Goal: Information Seeking & Learning: Check status

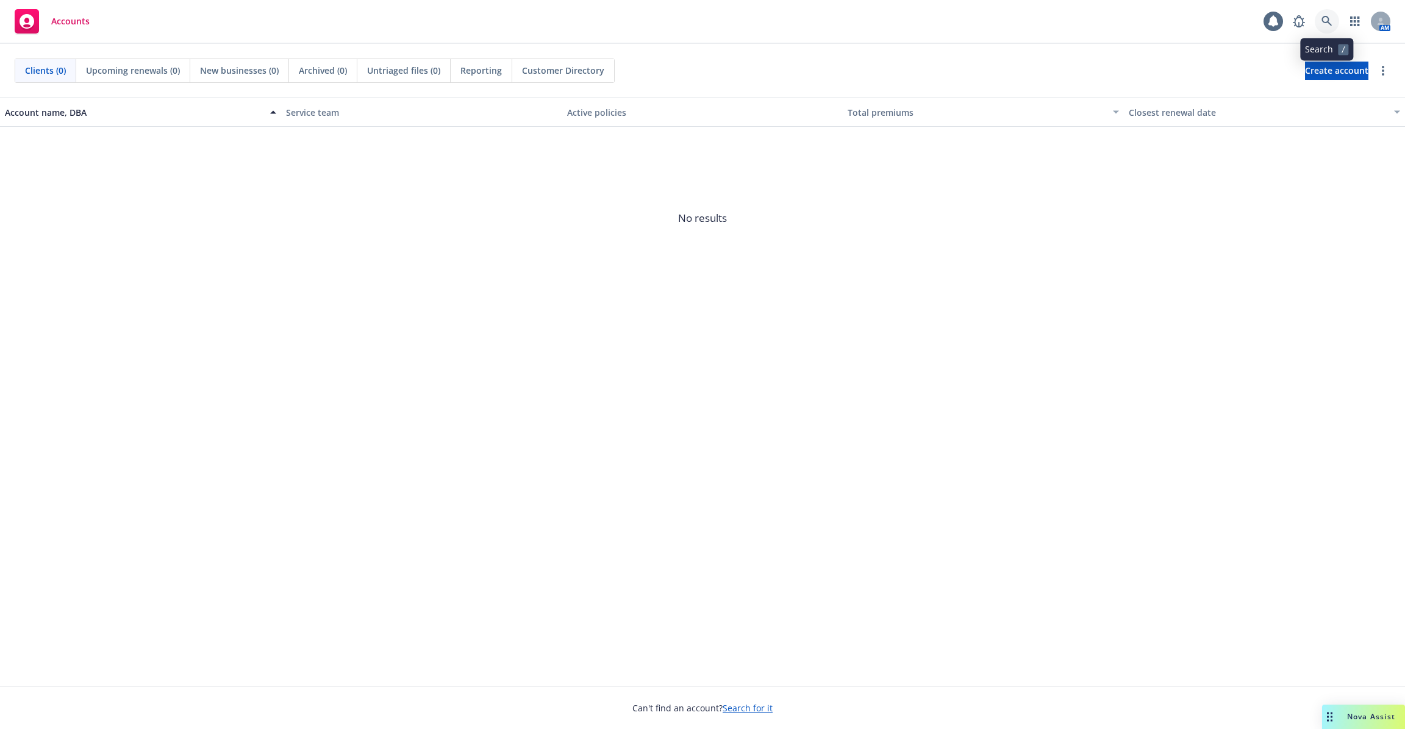
click at [1329, 23] on icon at bounding box center [1327, 21] width 10 height 10
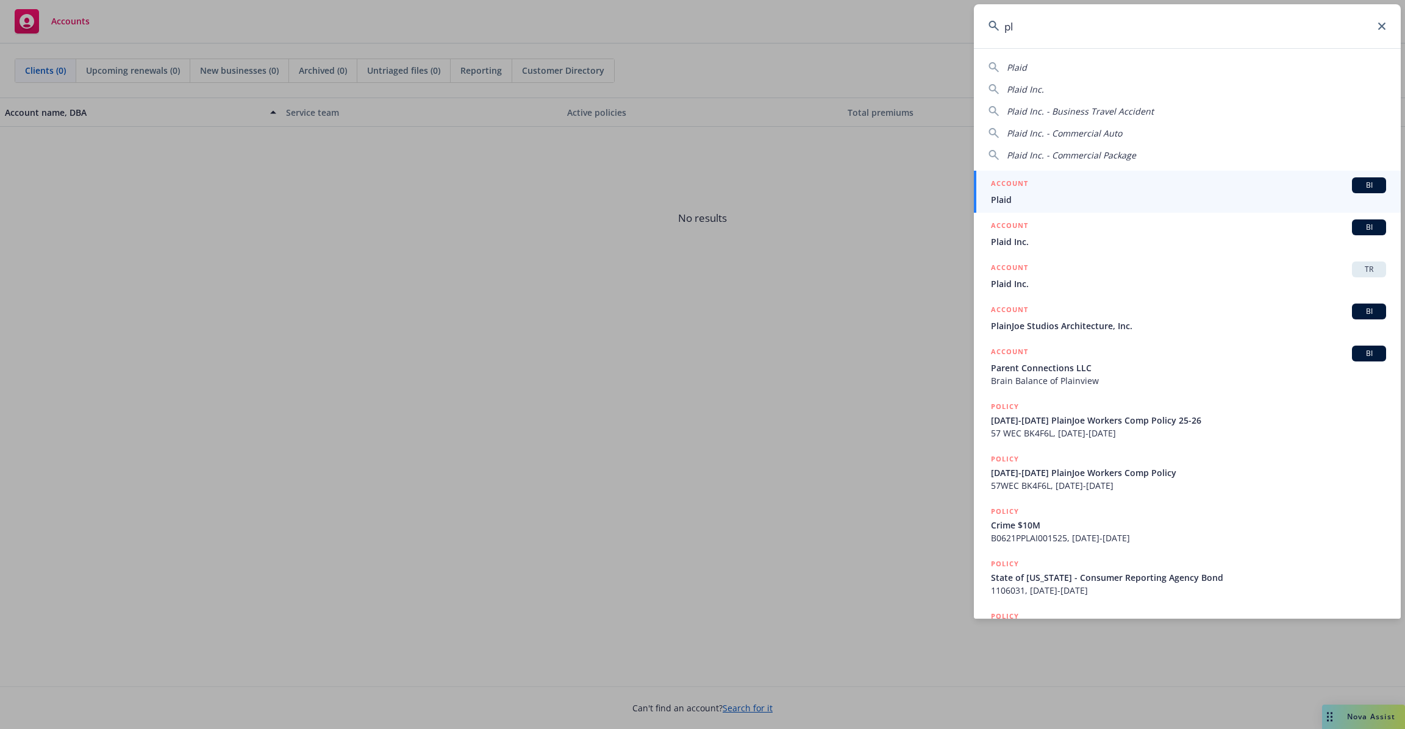
type input "p"
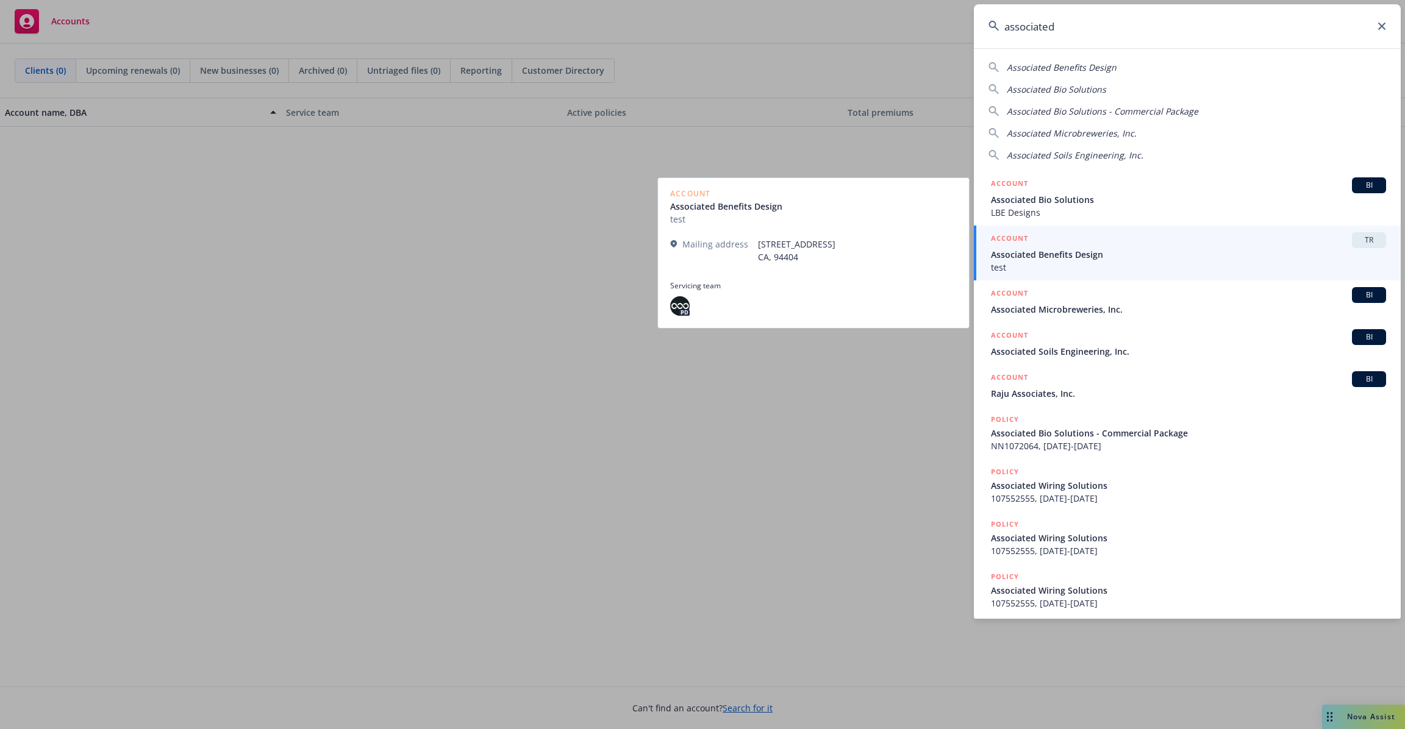
type input "associated"
click at [1037, 256] on span "Associated Benefits Design" at bounding box center [1188, 254] width 395 height 13
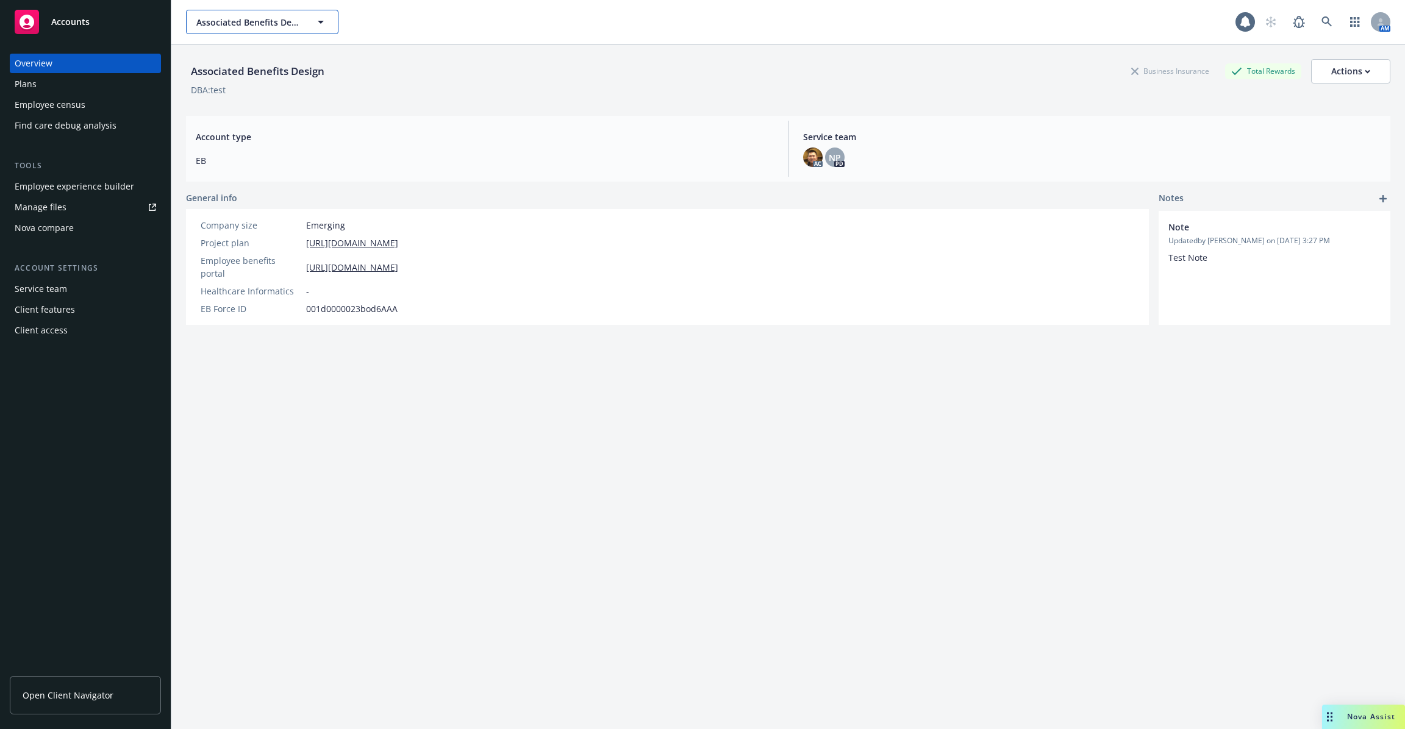
click at [321, 23] on icon "button" at bounding box center [321, 22] width 15 height 15
click at [392, 56] on div "Associated Benefits Design Business Insurance Total Rewards Actions DBA: test" at bounding box center [788, 76] width 1205 height 62
click at [281, 21] on span "Associated Benefits Design" at bounding box center [249, 22] width 106 height 13
click at [393, 55] on div "Associated Benefits Design Business Insurance Total Rewards Actions DBA: test" at bounding box center [788, 76] width 1205 height 62
click at [1325, 23] on icon at bounding box center [1327, 21] width 10 height 10
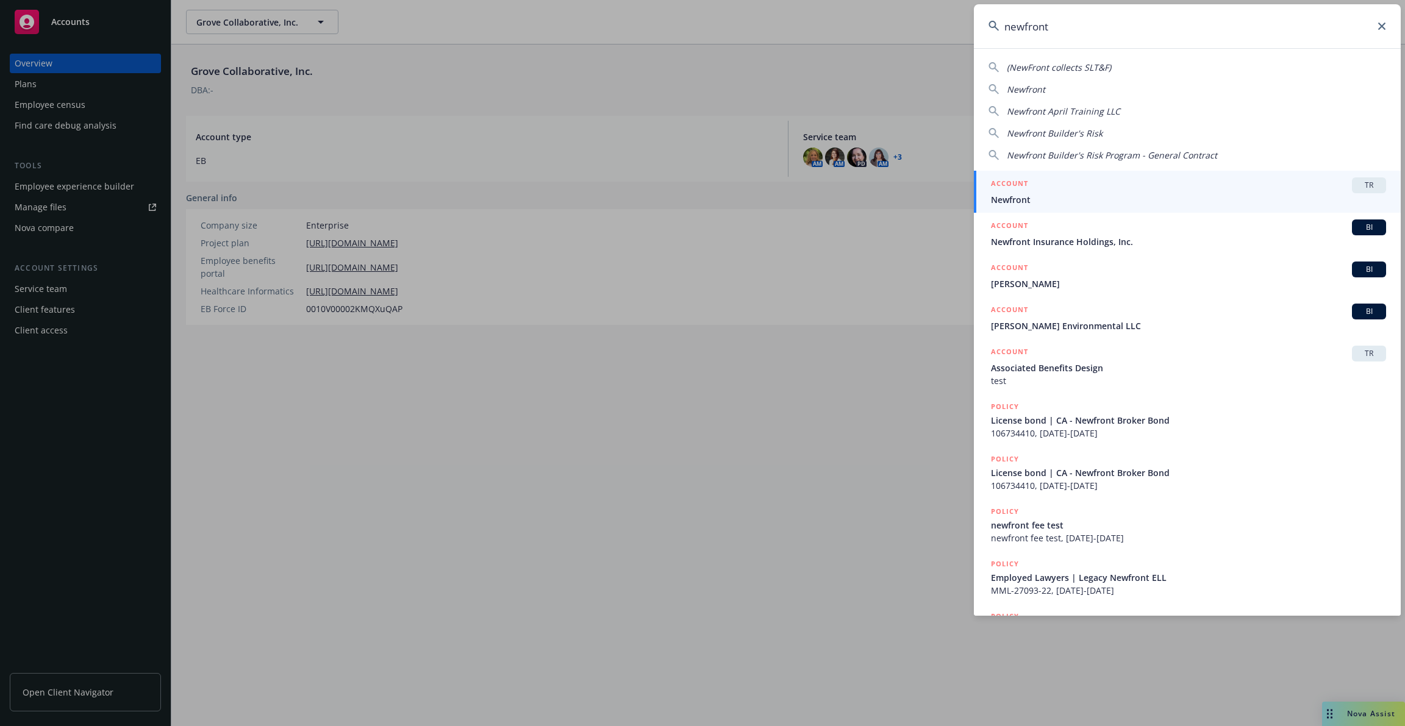
type input "newfront"
click at [1184, 207] on link "ACCOUNT TR Newfront" at bounding box center [1187, 192] width 427 height 42
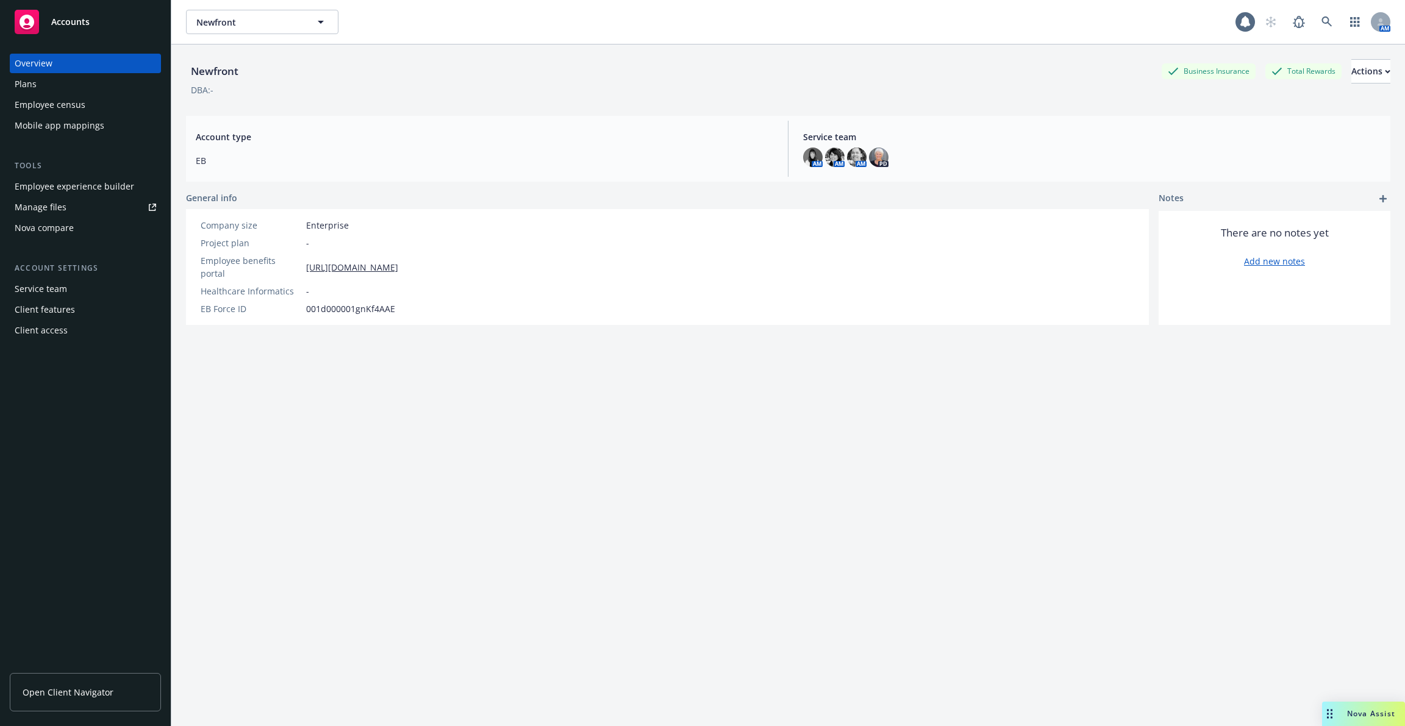
click at [76, 193] on div "Employee experience builder" at bounding box center [75, 187] width 120 height 20
click at [1334, 28] on link at bounding box center [1327, 22] width 24 height 24
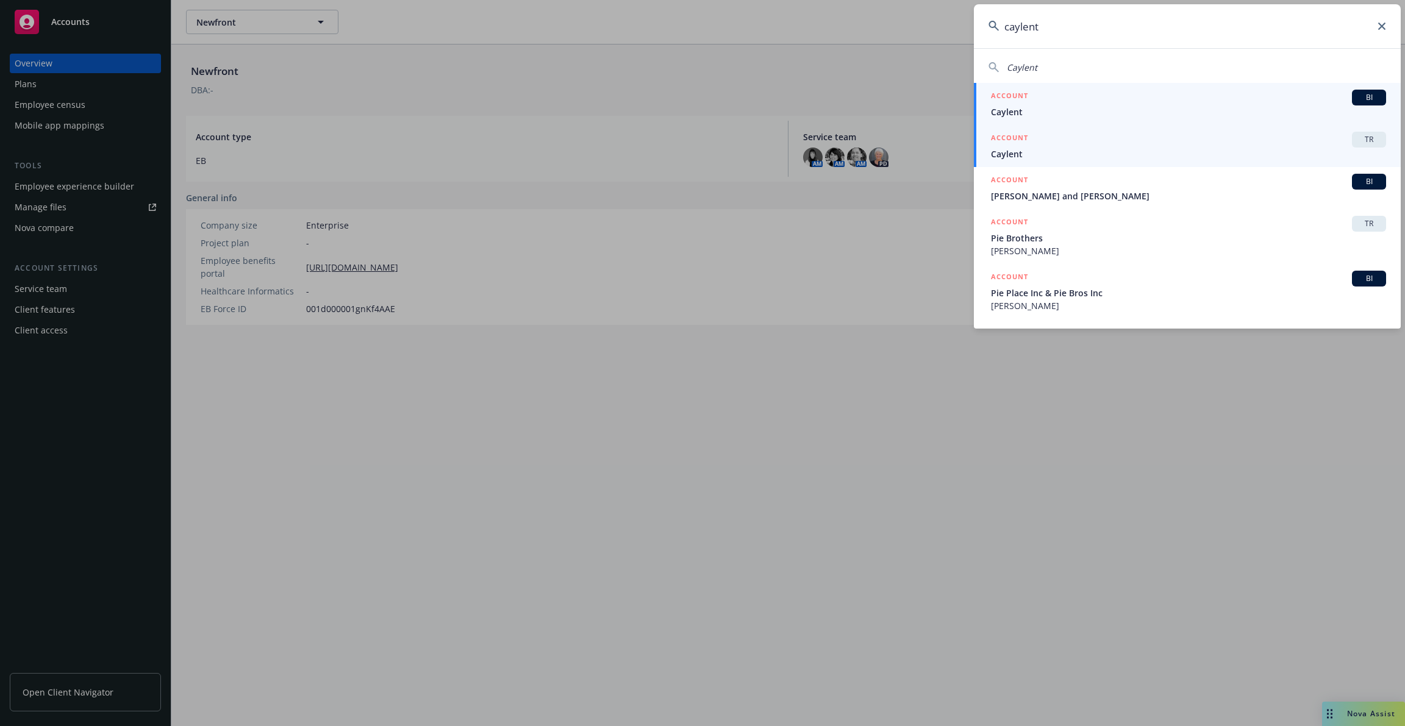
type input "caylent"
click at [1209, 146] on div "ACCOUNT TR" at bounding box center [1188, 140] width 395 height 16
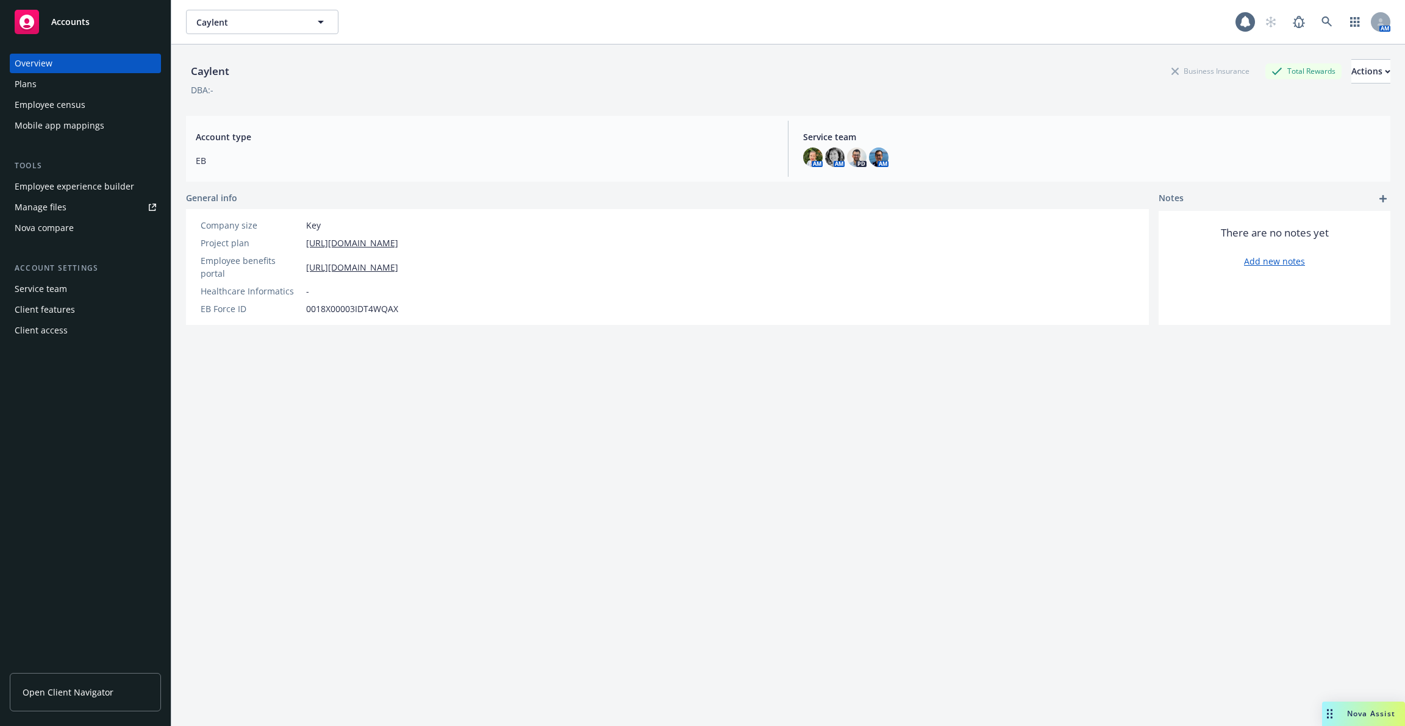
click at [115, 190] on div "Employee experience builder" at bounding box center [75, 187] width 120 height 20
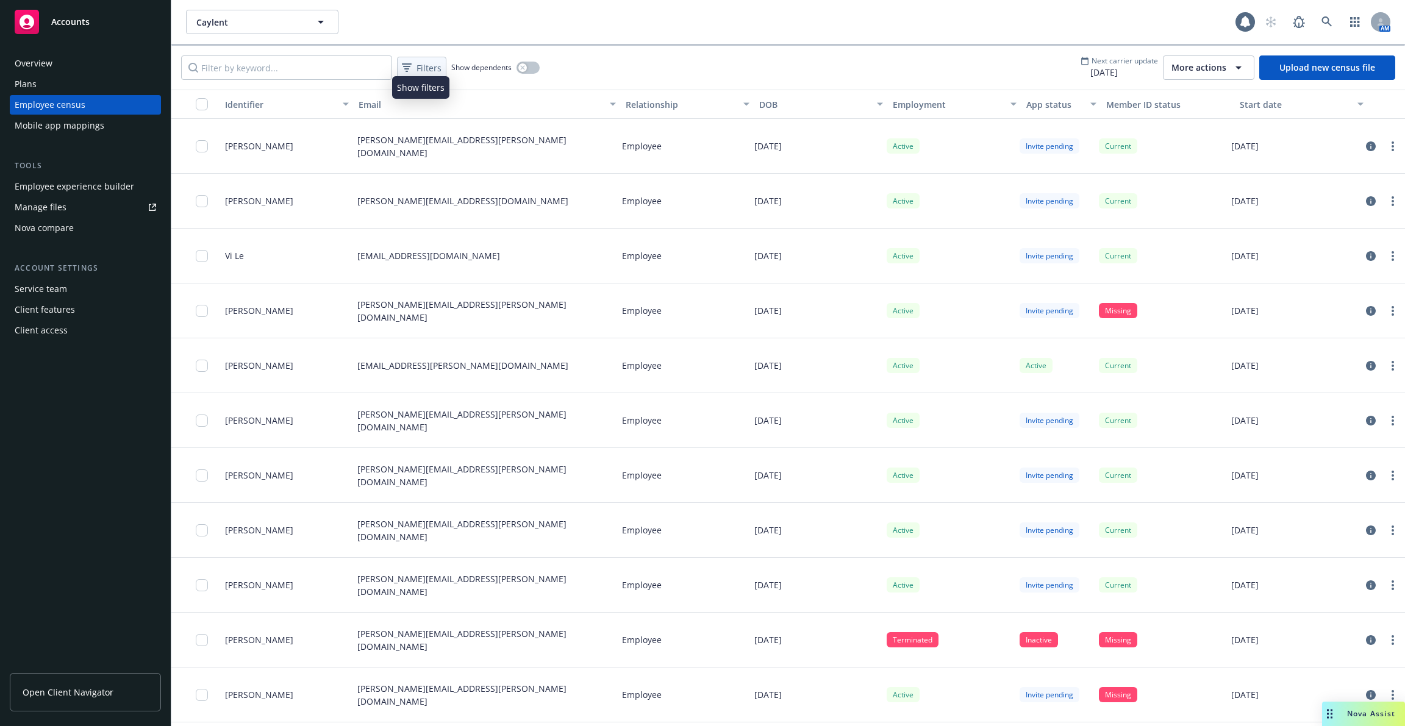
click at [423, 72] on span "Filters" at bounding box center [429, 68] width 25 height 13
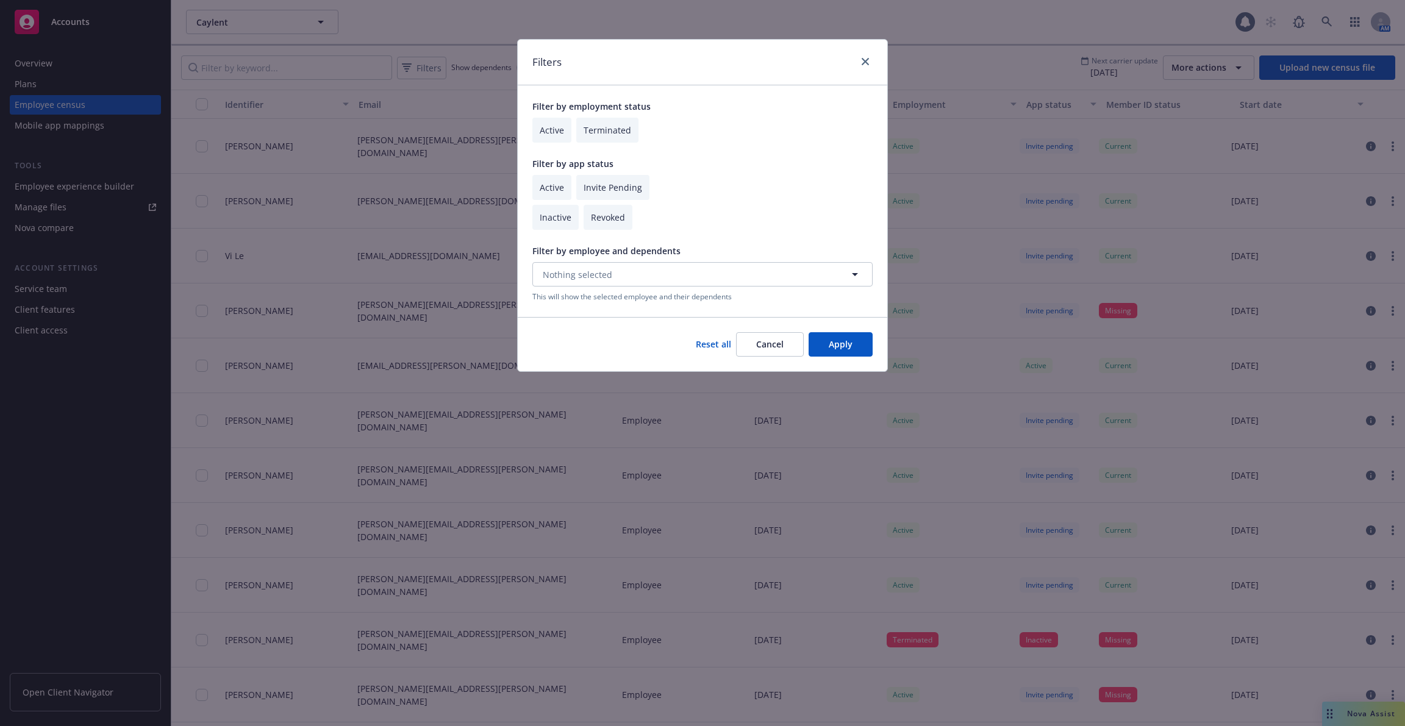
click at [561, 223] on input "checkbox" at bounding box center [555, 217] width 46 height 25
checkbox input "true"
click at [848, 348] on button "Apply" at bounding box center [841, 344] width 64 height 24
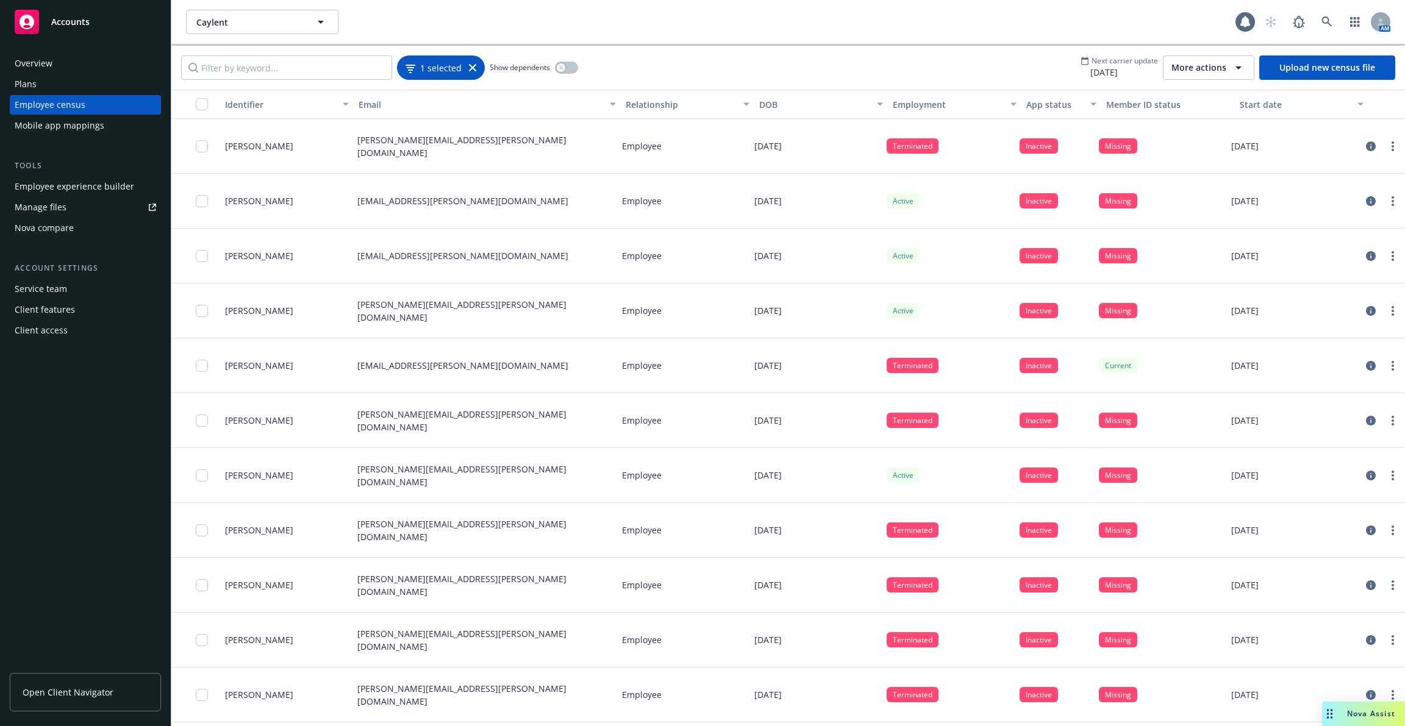
click at [437, 74] on div "1 selected" at bounding box center [441, 68] width 88 height 24
click at [448, 73] on span "1 selected" at bounding box center [440, 67] width 41 height 13
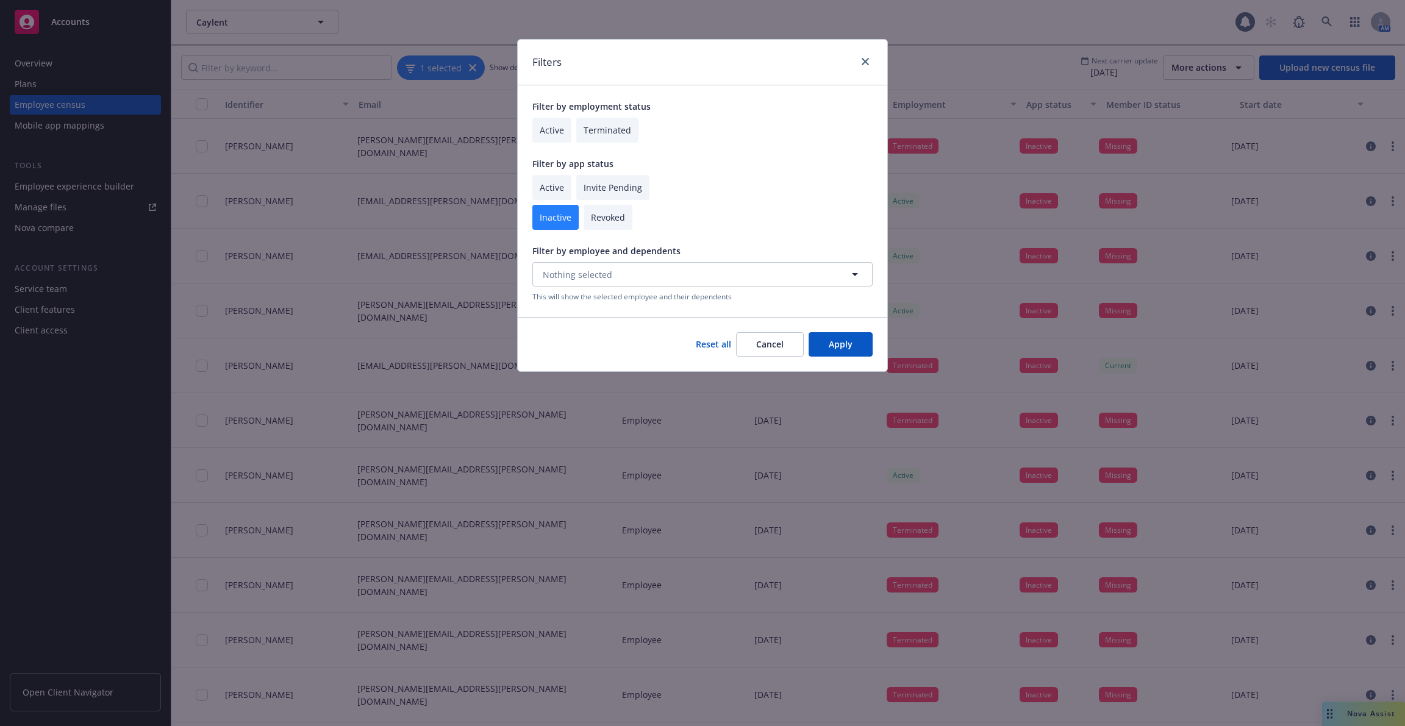
click at [542, 132] on input "checkbox" at bounding box center [551, 130] width 39 height 25
checkbox input "true"
click at [840, 341] on button "Apply" at bounding box center [841, 344] width 64 height 24
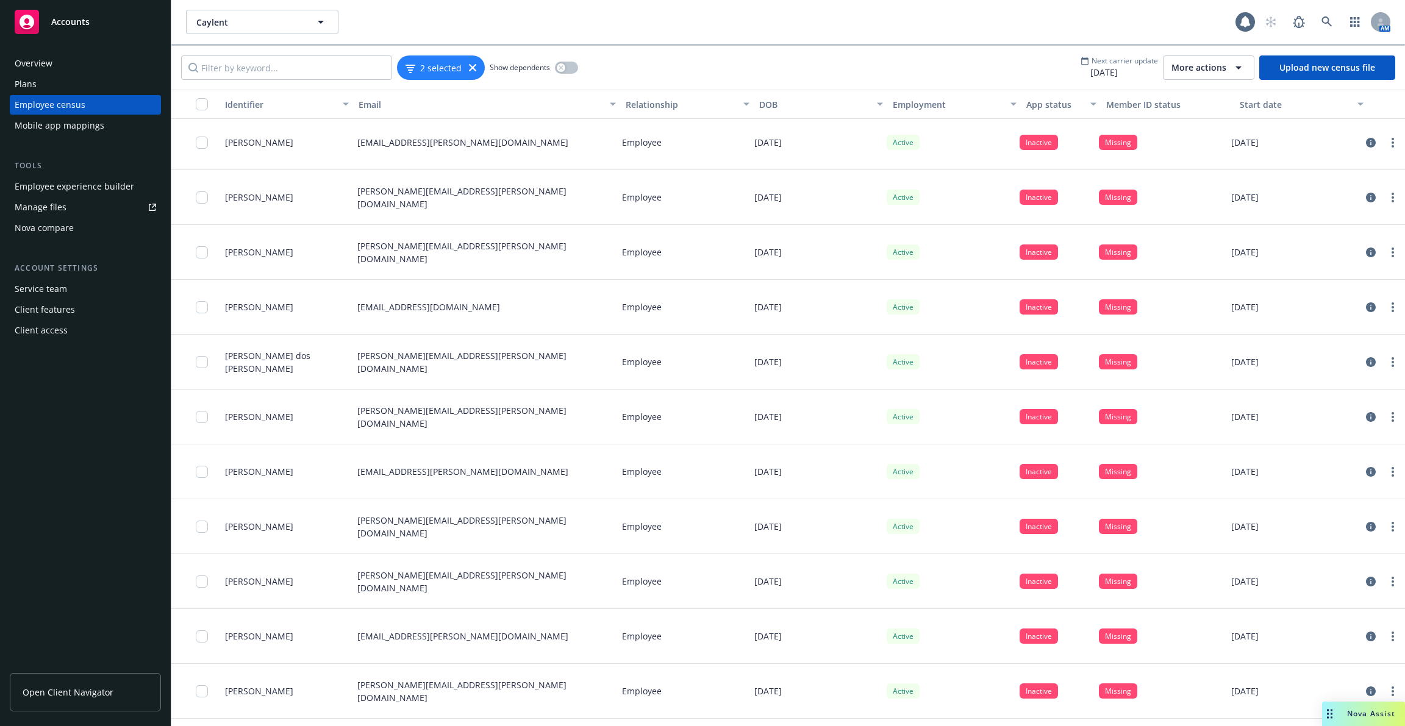
scroll to position [105, 0]
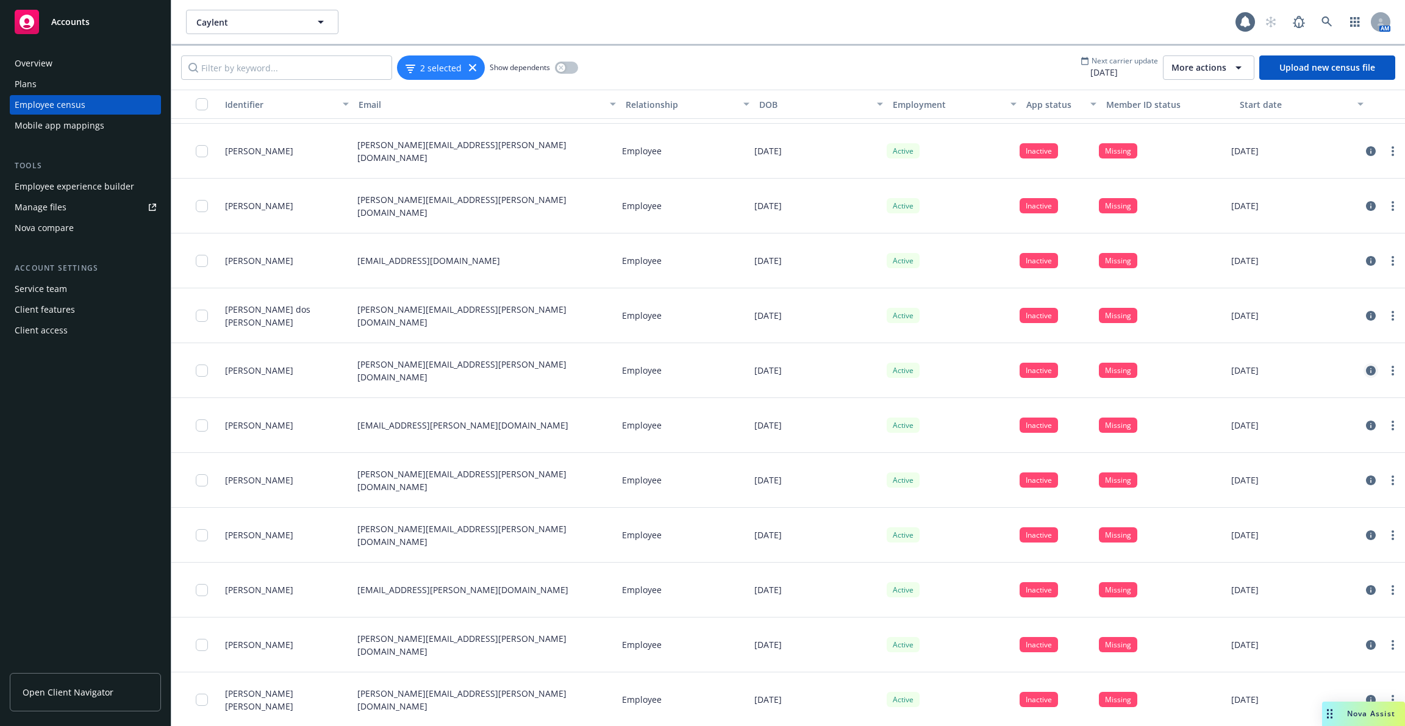
click at [1372, 368] on icon "circleInformation" at bounding box center [1371, 371] width 10 height 10
click at [1370, 260] on icon "circleInformation" at bounding box center [1371, 261] width 10 height 10
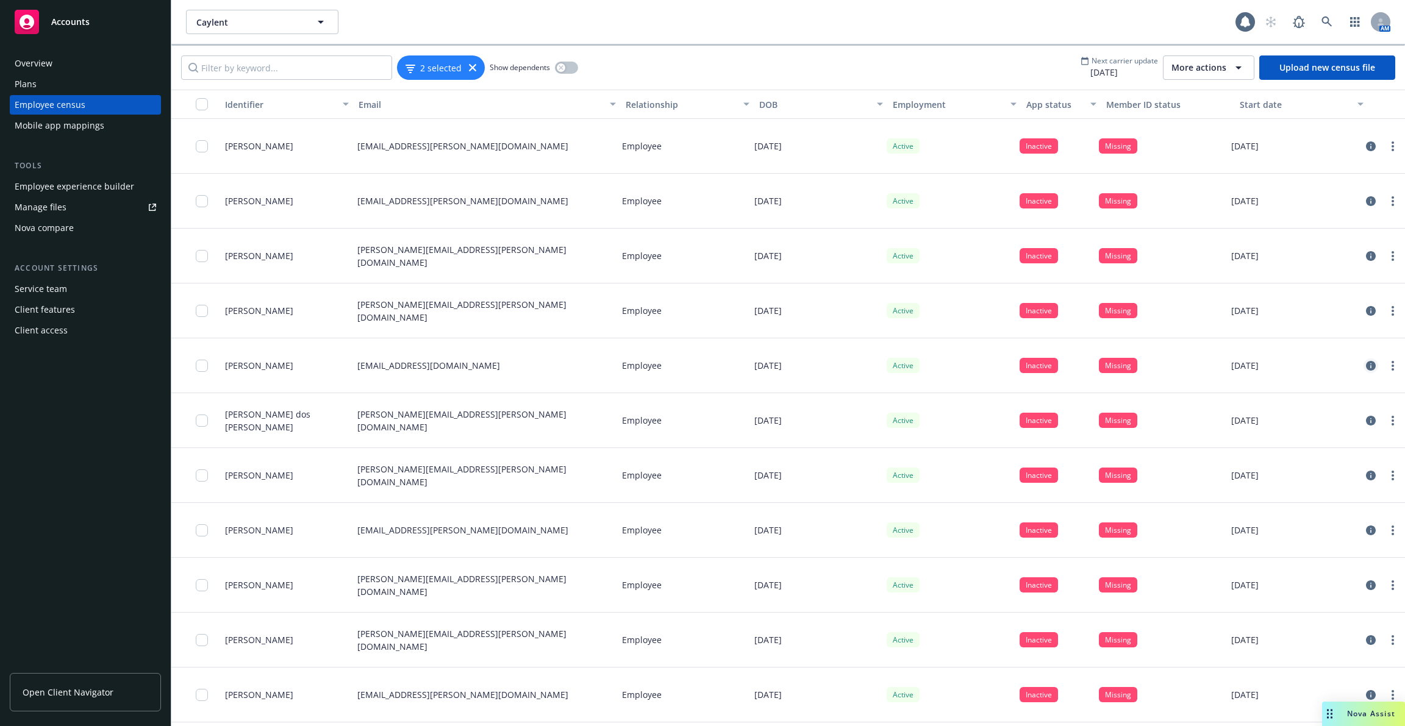
click at [1371, 362] on icon "circleInformation" at bounding box center [1371, 366] width 10 height 10
click at [1372, 257] on icon "circleInformation" at bounding box center [1371, 256] width 10 height 10
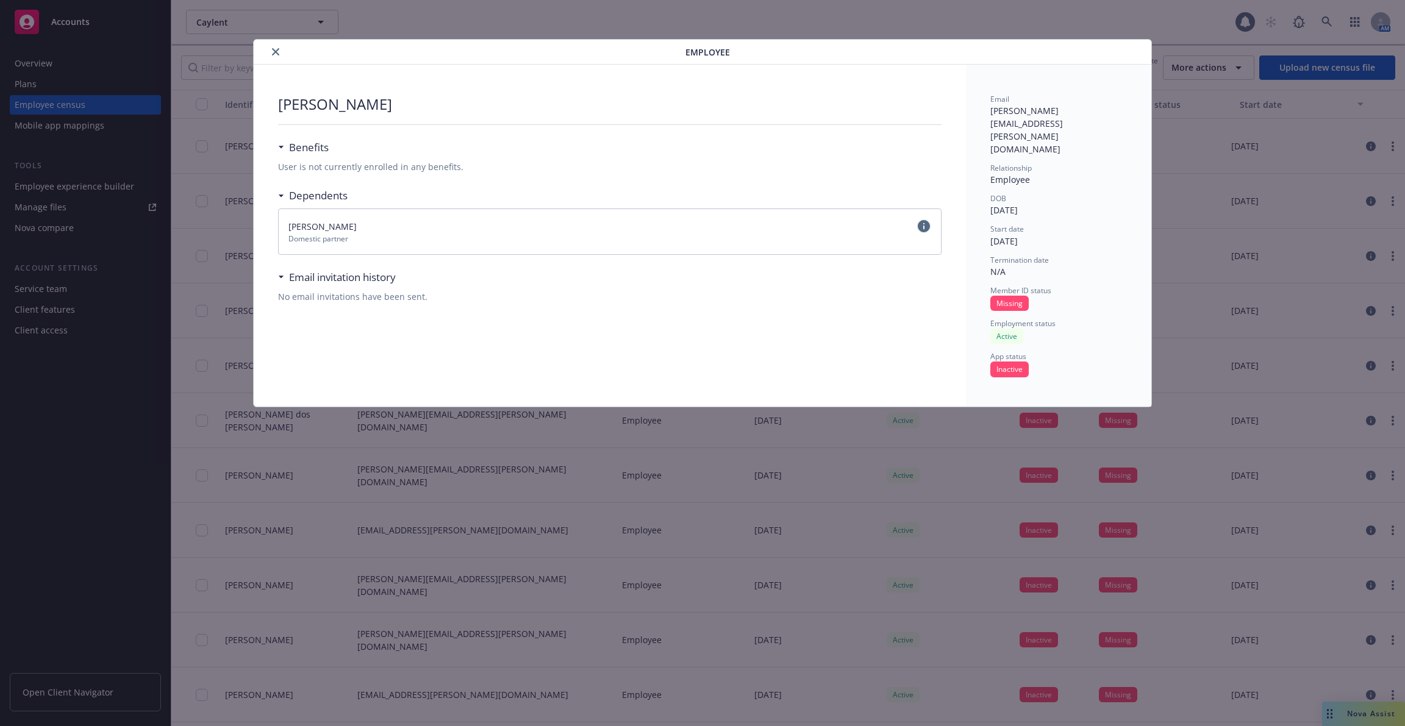
click at [922, 227] on icon "circleInformation" at bounding box center [924, 226] width 12 height 12
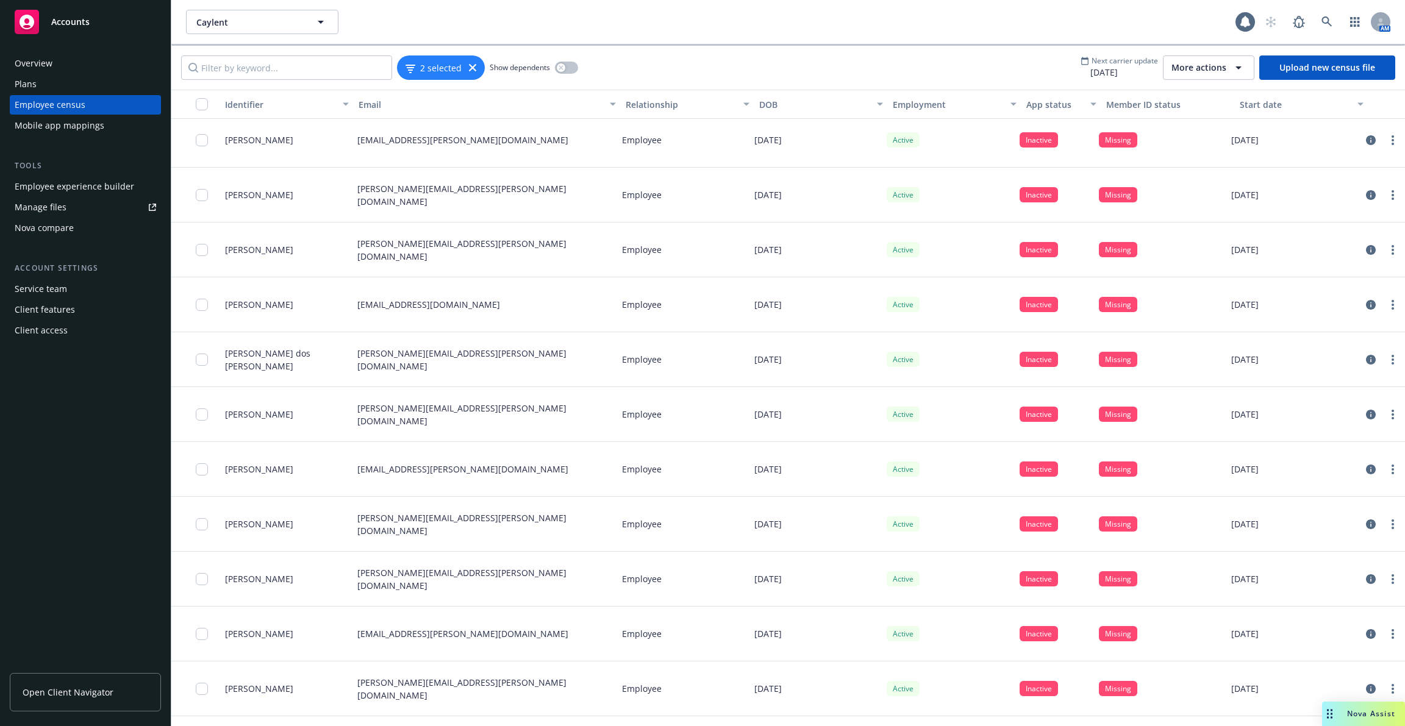
scroll to position [105, 0]
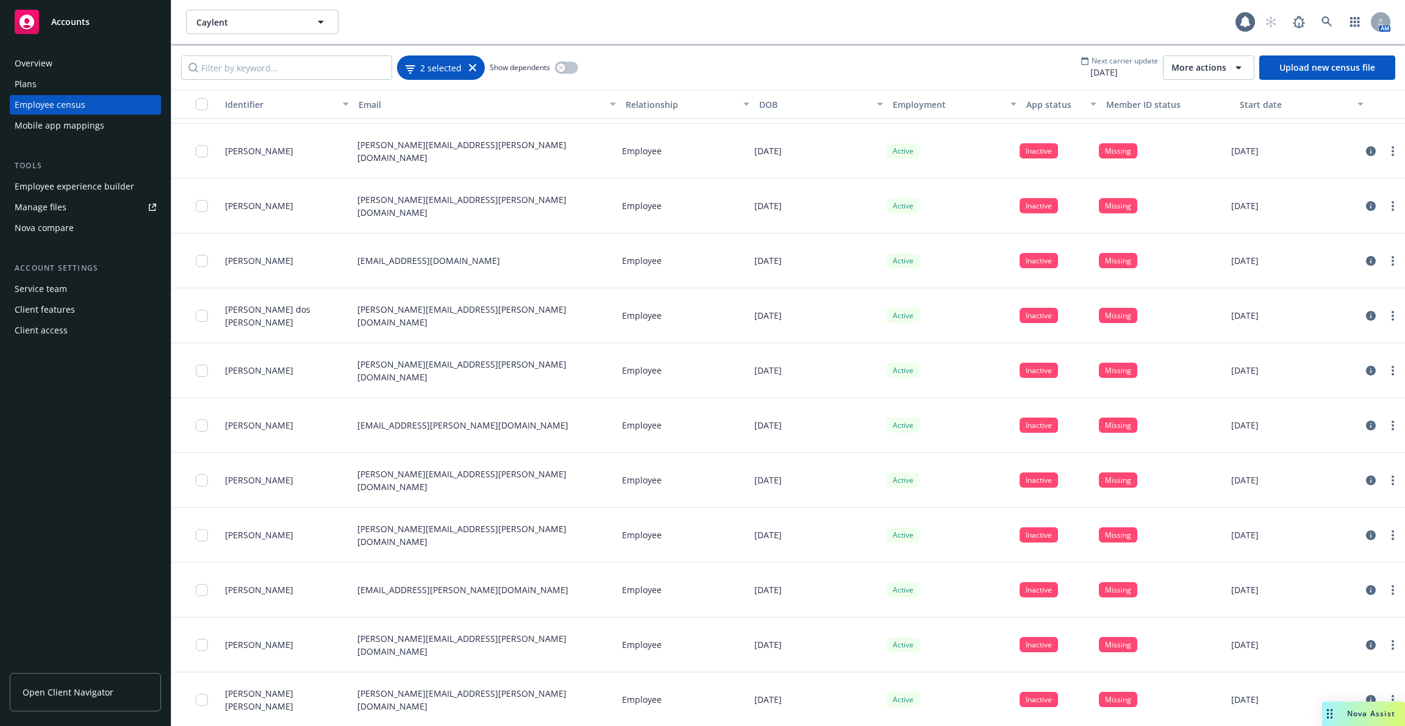
click at [409, 72] on icon at bounding box center [410, 72] width 2 height 1
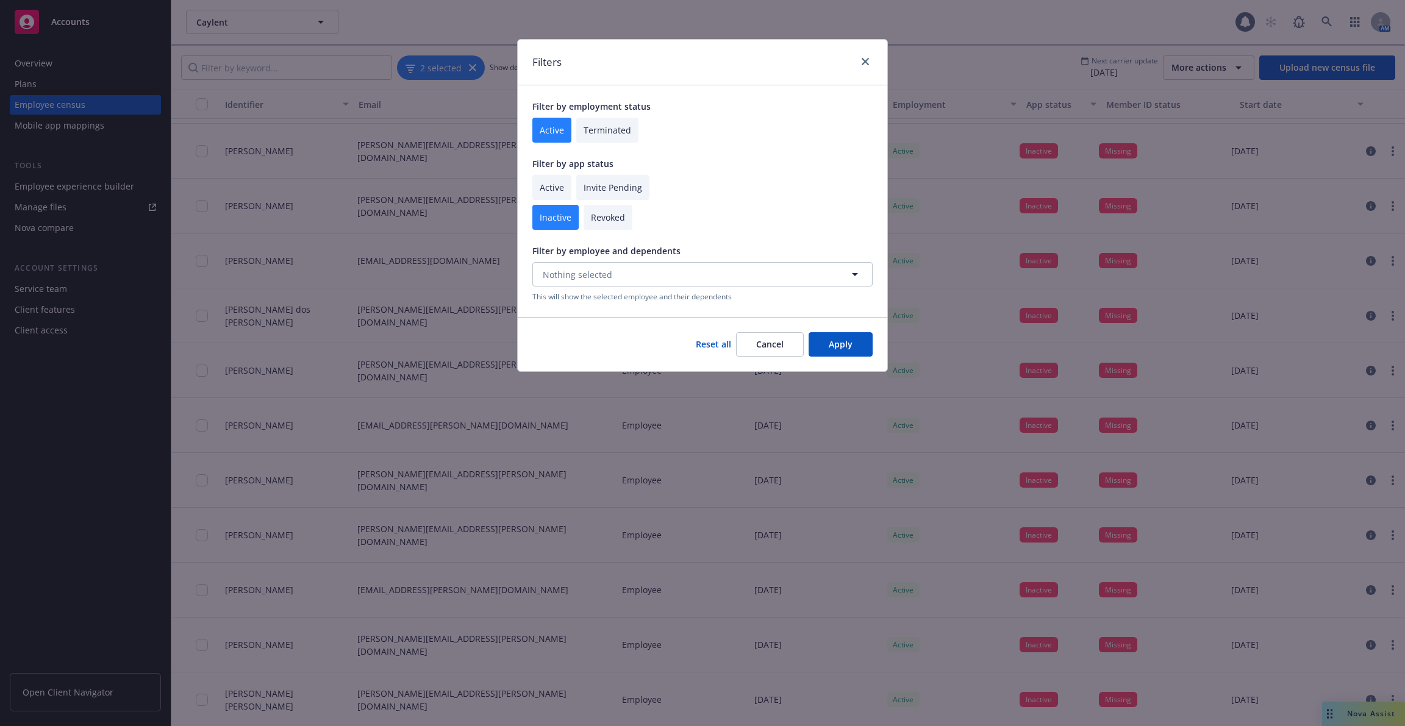
click at [930, 287] on div "Filters Filter by employment status Active Terminated Filter by app status Acti…" at bounding box center [702, 363] width 1405 height 726
click at [868, 57] on link "close" at bounding box center [865, 61] width 15 height 15
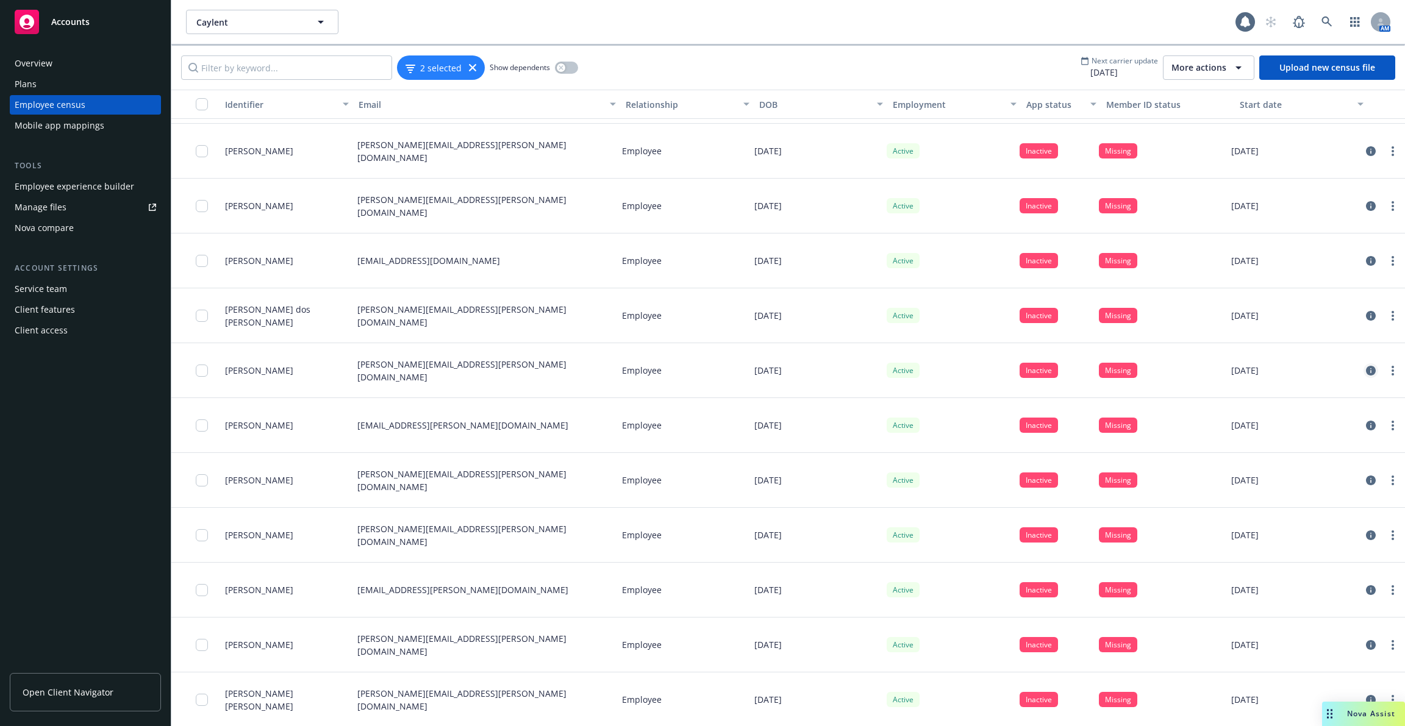
click at [1376, 372] on link "circleInformation" at bounding box center [1371, 371] width 15 height 15
click at [1369, 149] on icon "circleInformation" at bounding box center [1371, 151] width 10 height 10
click at [1371, 531] on icon "circleInformation" at bounding box center [1371, 536] width 10 height 10
click at [1367, 640] on icon "circleInformation" at bounding box center [1371, 645] width 10 height 10
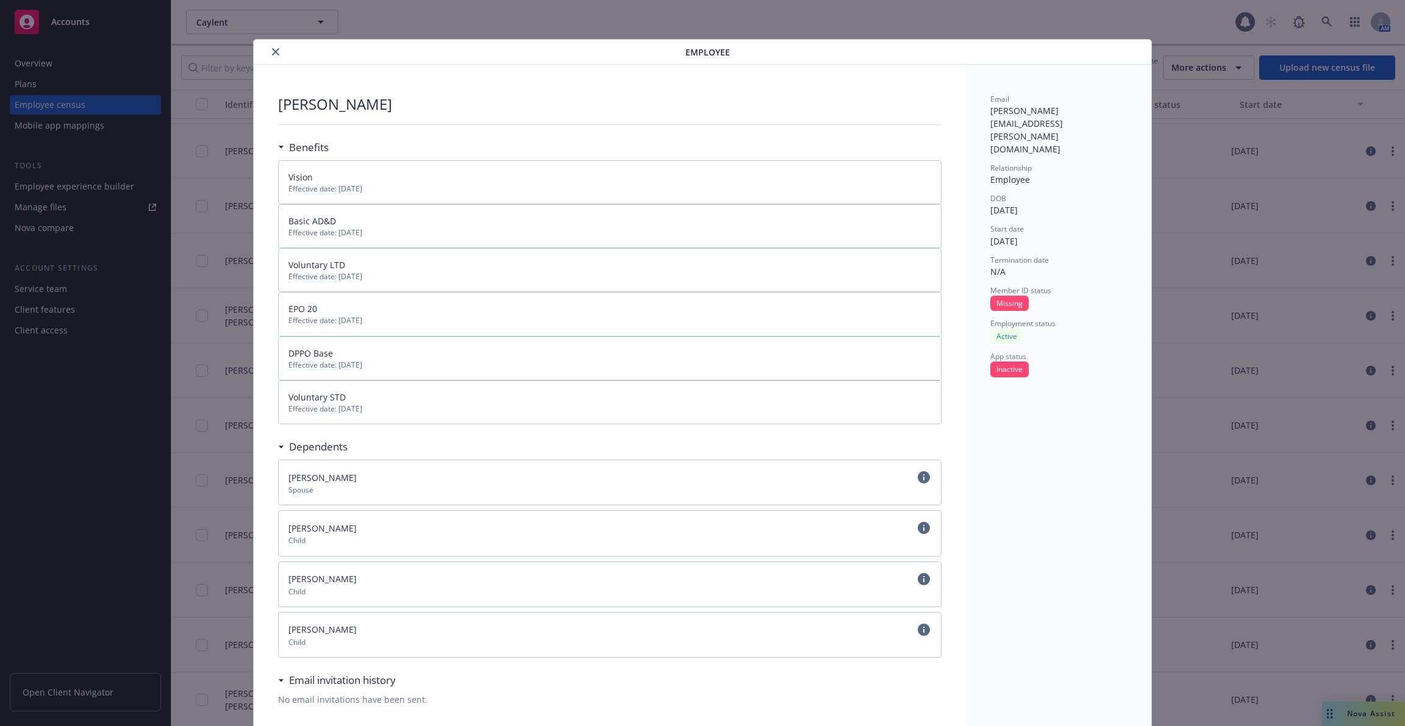
scroll to position [1, 0]
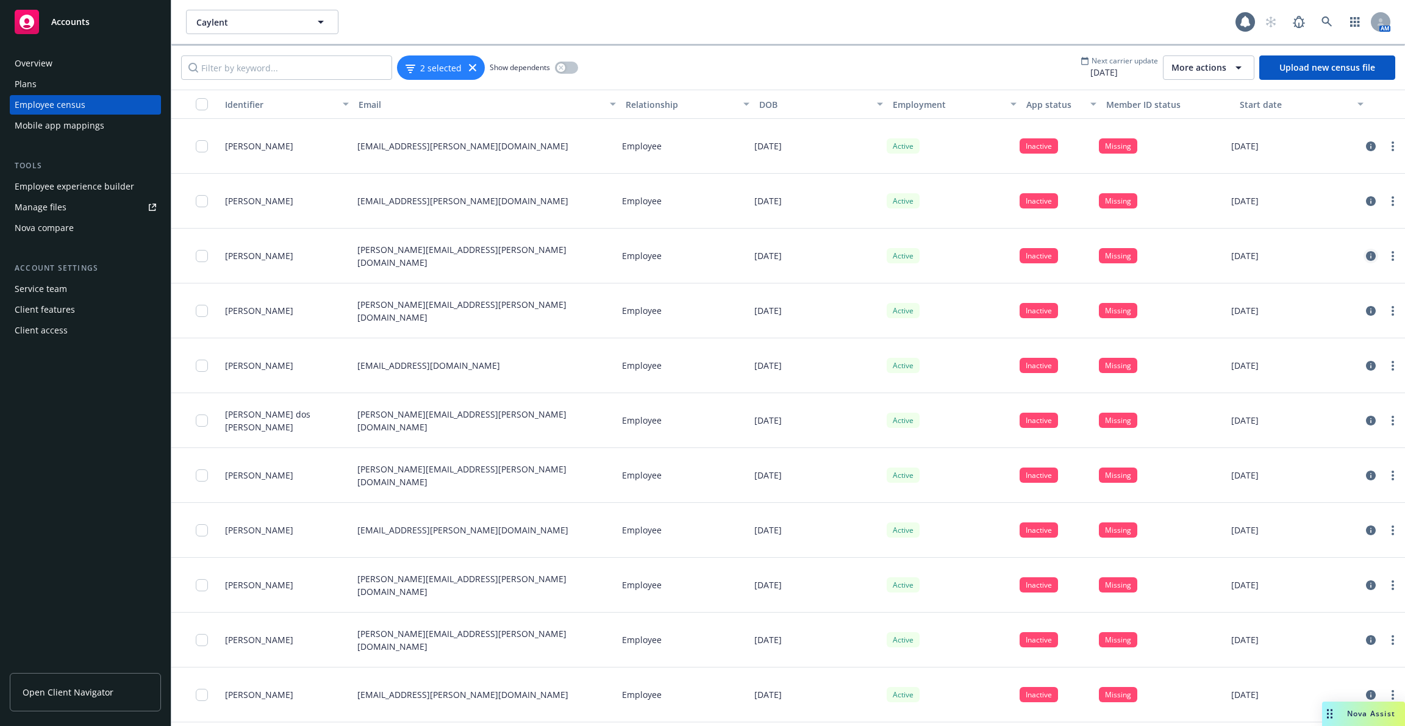
click at [1374, 255] on icon "circleInformation" at bounding box center [1371, 256] width 10 height 10
click at [1372, 201] on icon "circleInformation" at bounding box center [1371, 201] width 10 height 10
click at [326, 67] on input "Filter by keyword..." at bounding box center [286, 68] width 211 height 24
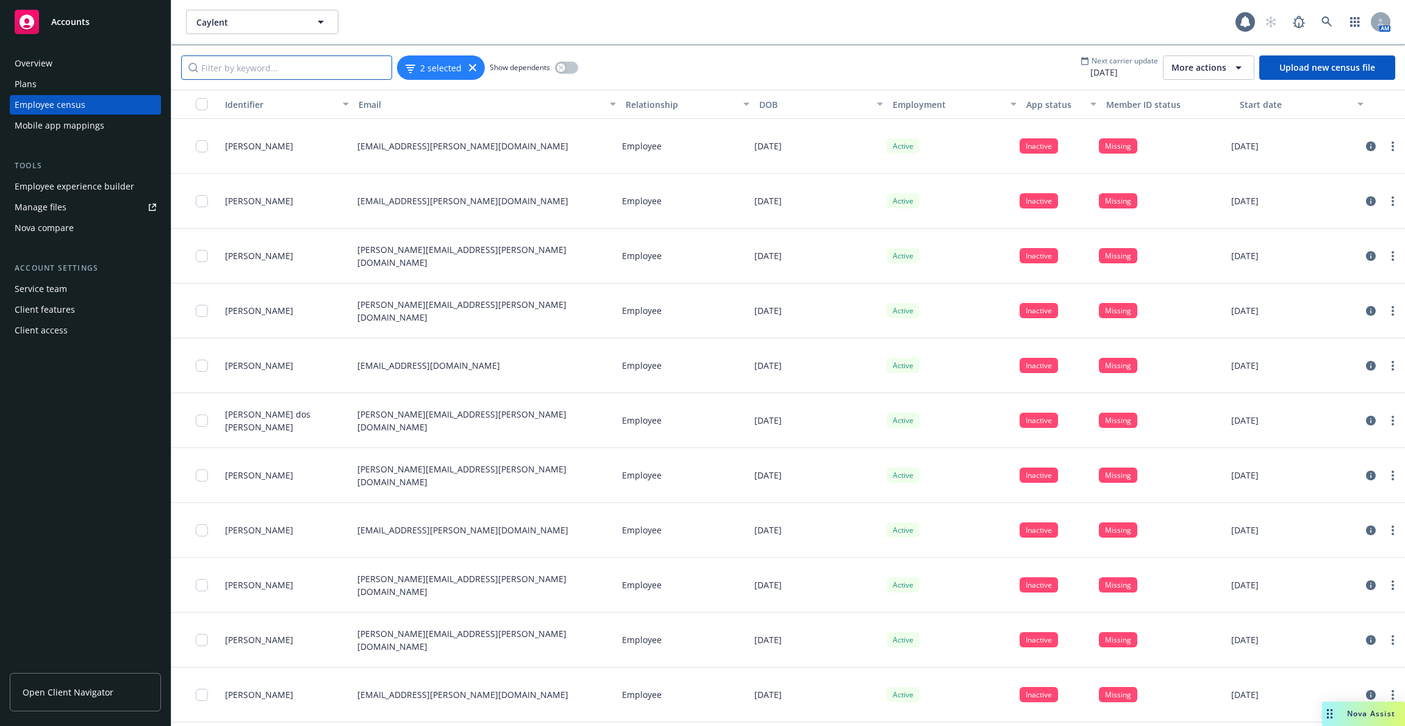
click at [326, 67] on input "Filter by keyword..." at bounding box center [286, 68] width 211 height 24
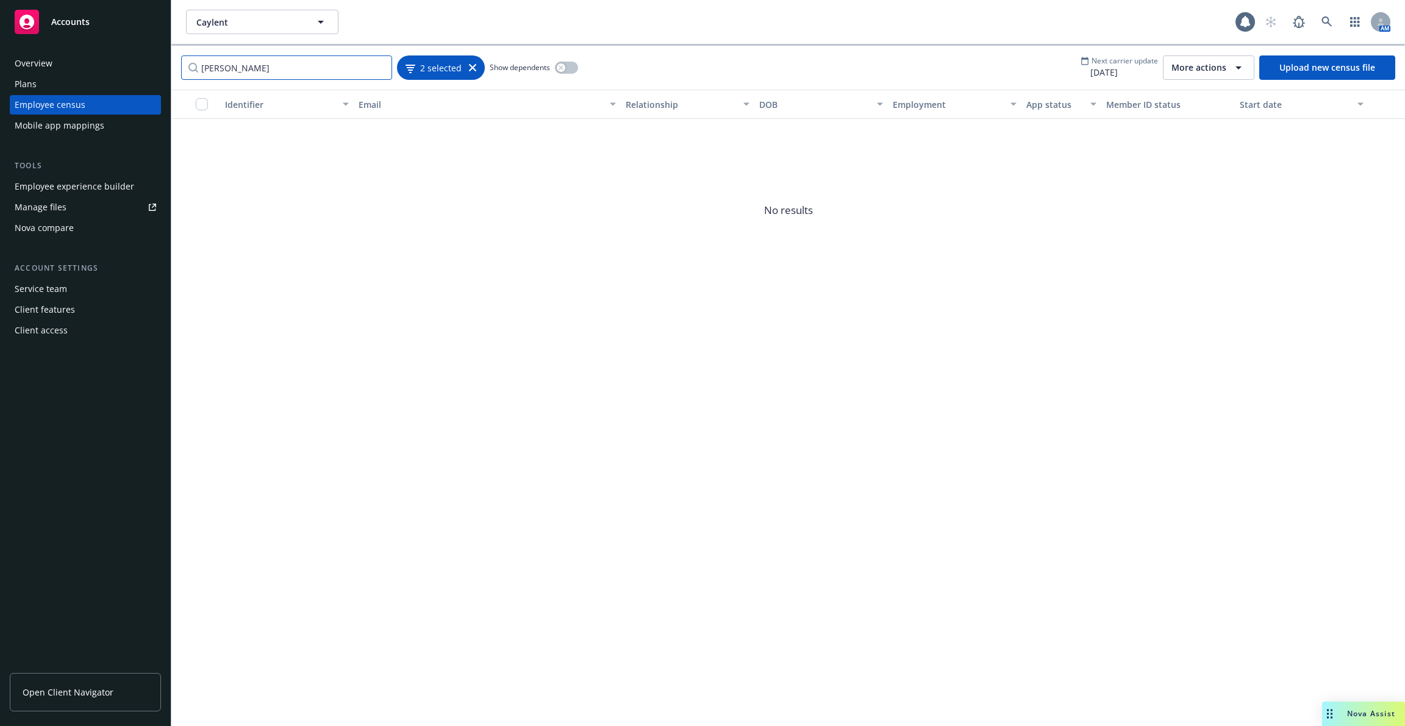
type input "[PERSON_NAME]"
click at [469, 68] on icon at bounding box center [472, 67] width 7 height 7
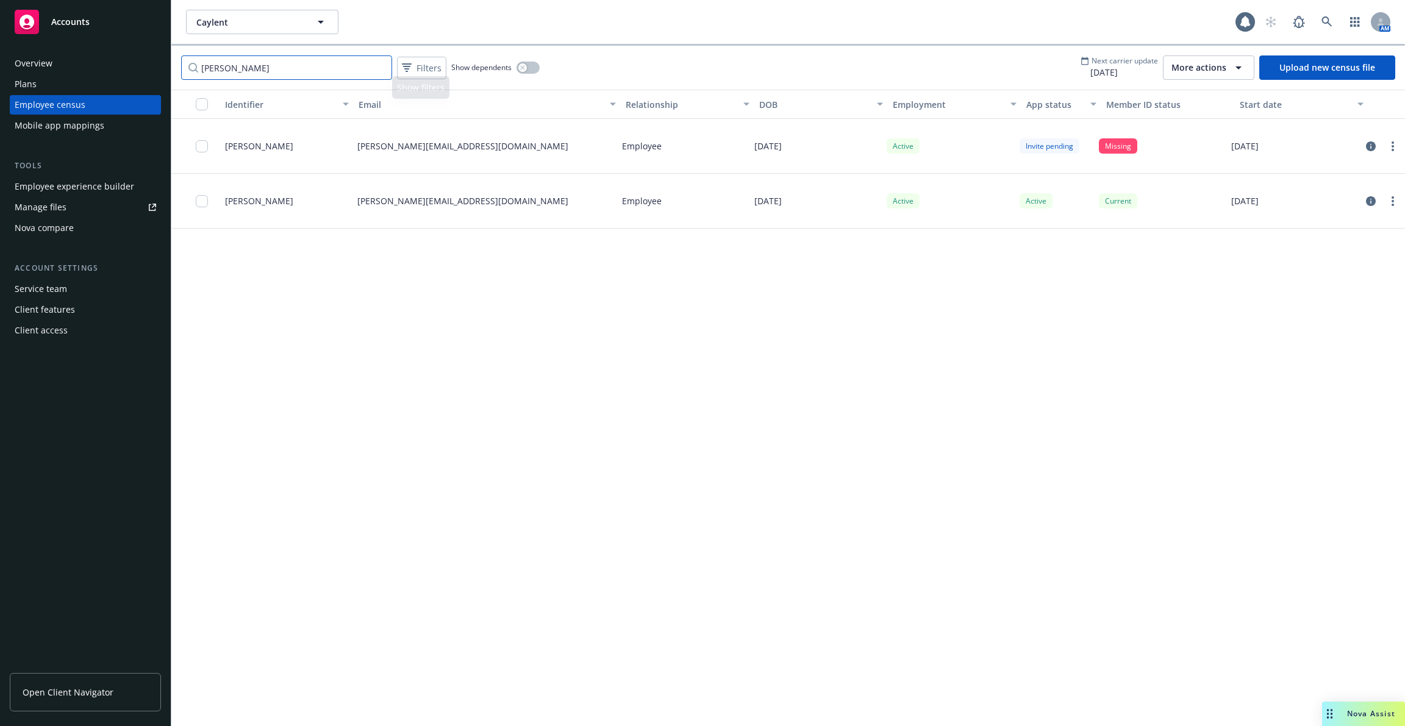
click at [341, 71] on input "[PERSON_NAME]" at bounding box center [286, 68] width 211 height 24
click at [1367, 147] on icon "circleInformation" at bounding box center [1371, 147] width 10 height 10
click at [1371, 145] on icon "circleInformation" at bounding box center [1371, 147] width 10 height 10
click at [356, 66] on input "[PERSON_NAME]" at bounding box center [286, 68] width 211 height 24
click at [385, 65] on input "[PERSON_NAME]" at bounding box center [286, 68] width 211 height 24
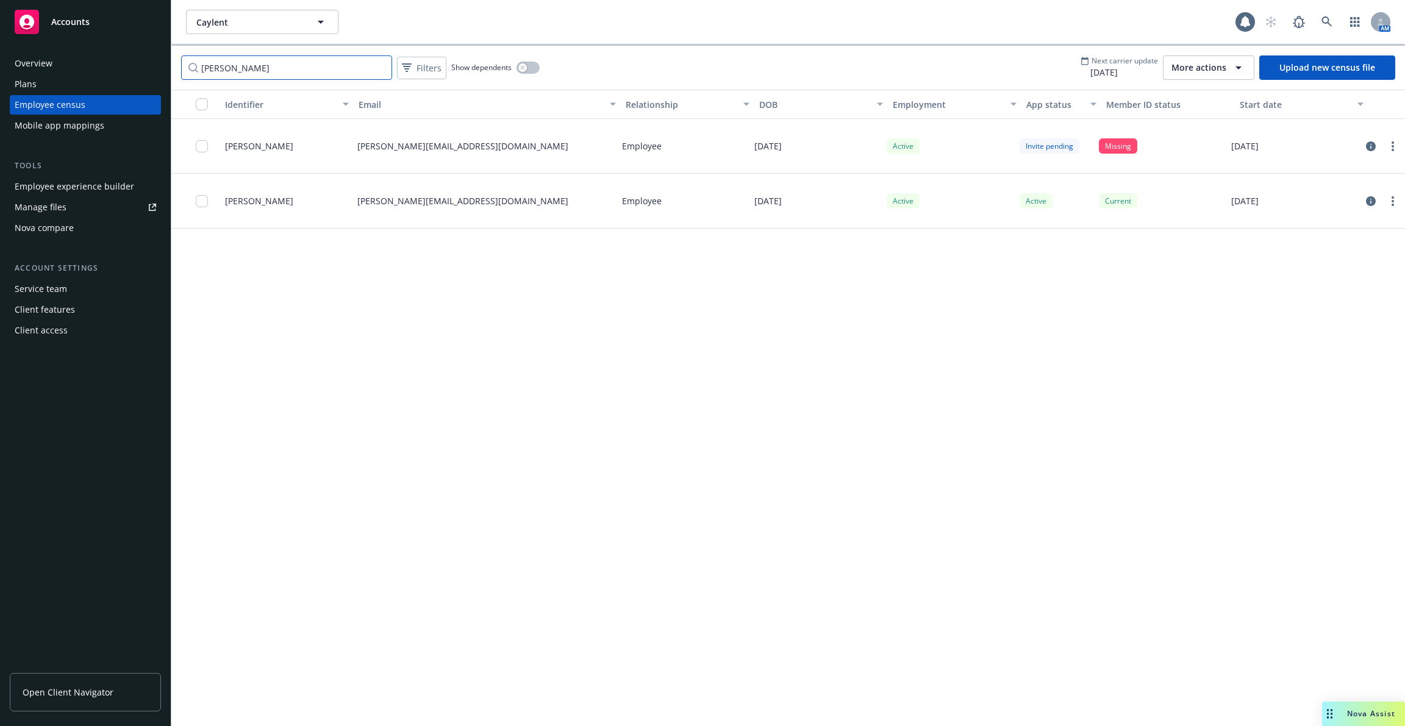
click at [381, 66] on input "[PERSON_NAME]" at bounding box center [286, 68] width 211 height 24
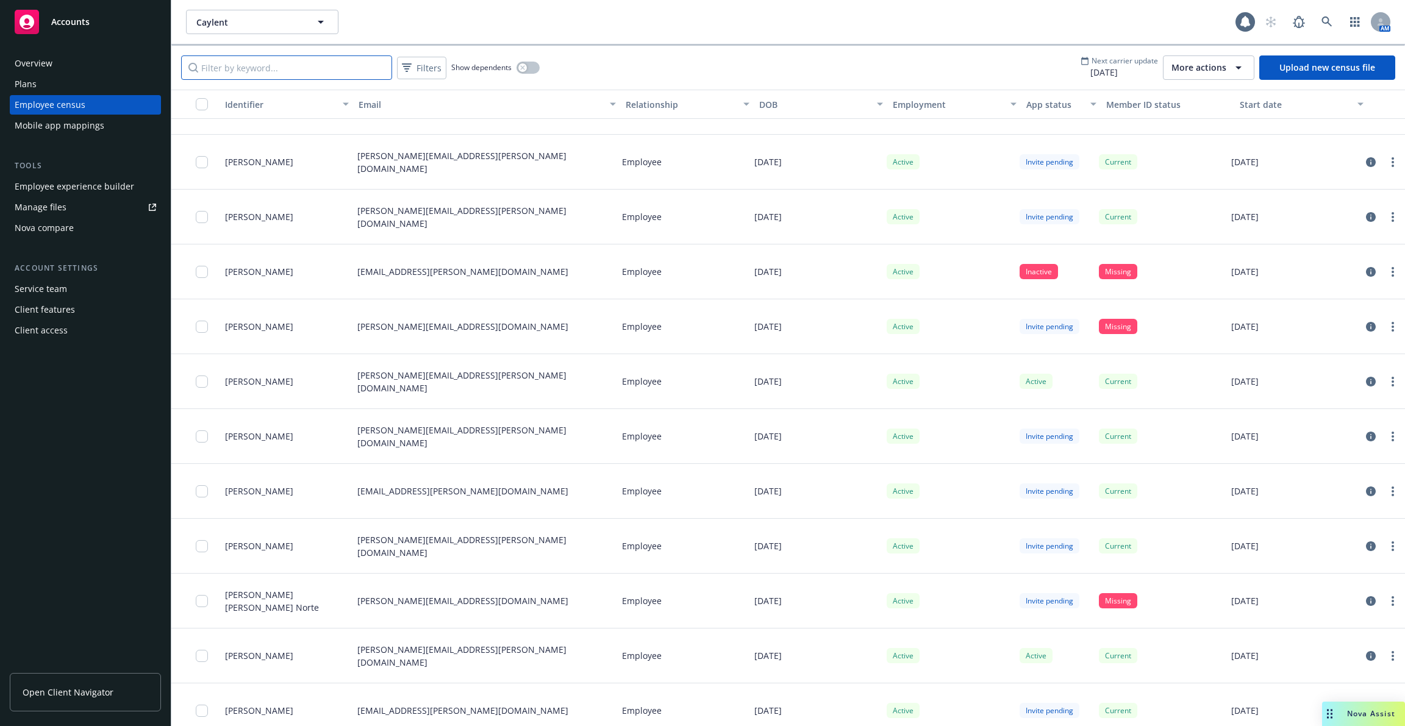
scroll to position [866, 0]
click at [1370, 269] on icon "circleInformation" at bounding box center [1371, 268] width 10 height 10
click at [1374, 378] on icon "circleInformation" at bounding box center [1371, 378] width 10 height 10
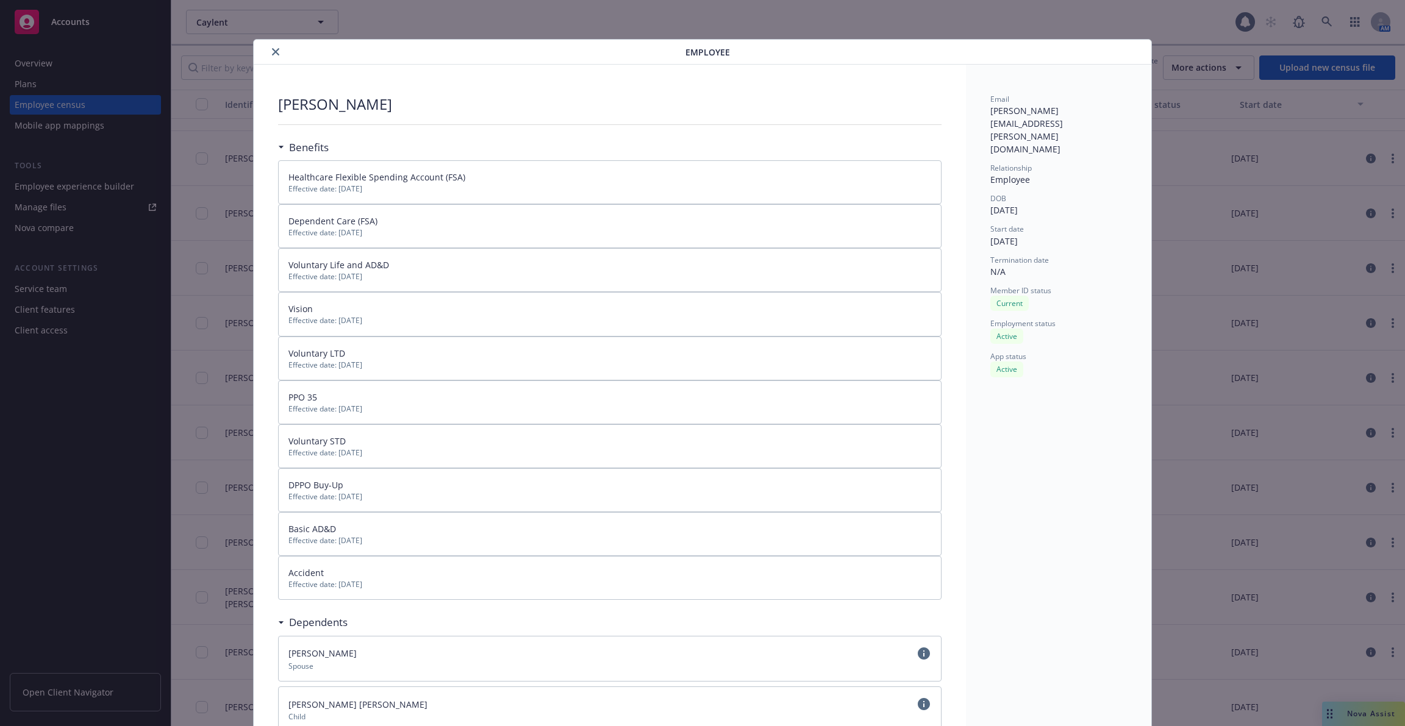
scroll to position [37, 0]
